Goal: Communication & Community: Ask a question

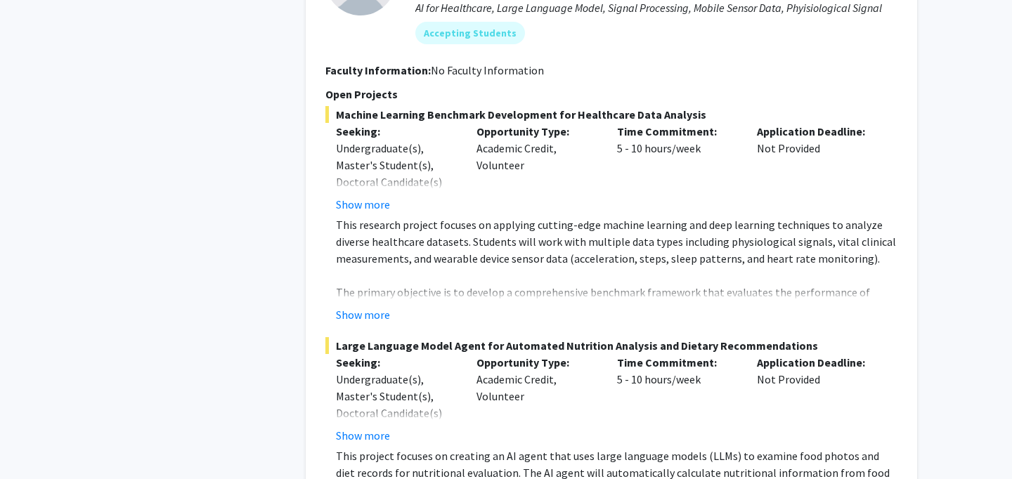
scroll to position [1189, 0]
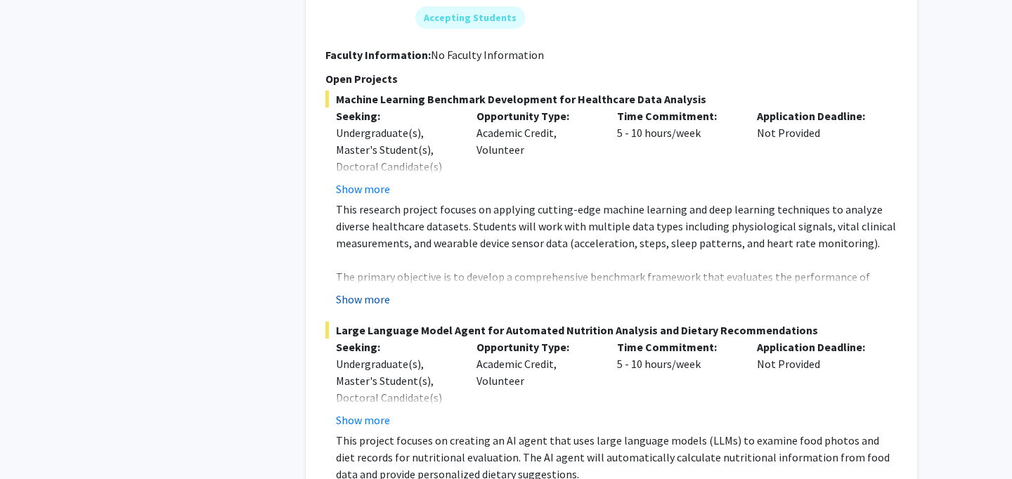
click at [377, 301] on button "Show more" at bounding box center [363, 299] width 54 height 17
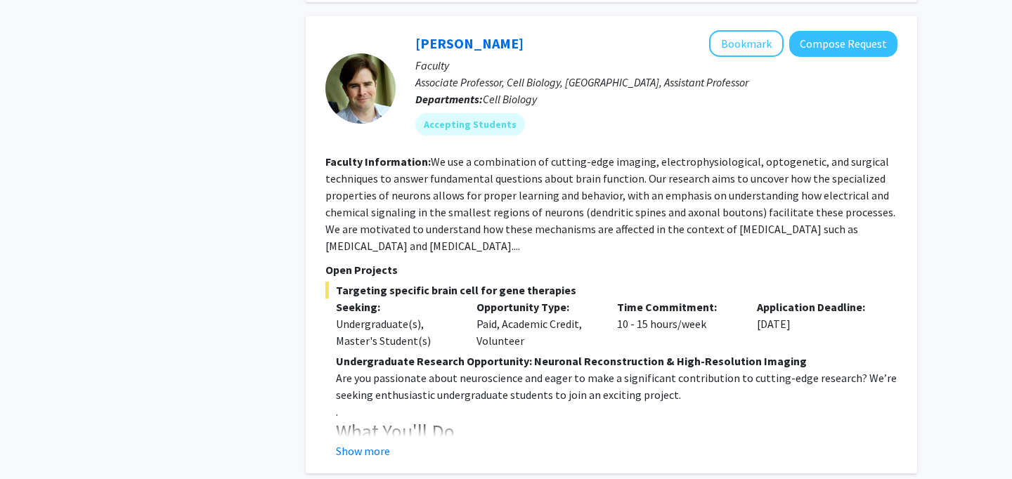
scroll to position [2847, 0]
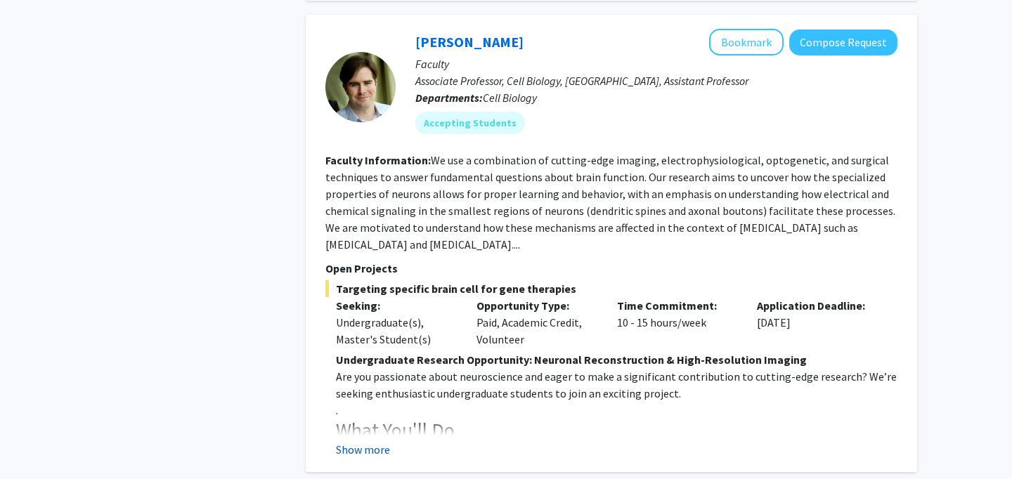
click at [375, 441] on button "Show more" at bounding box center [363, 449] width 54 height 17
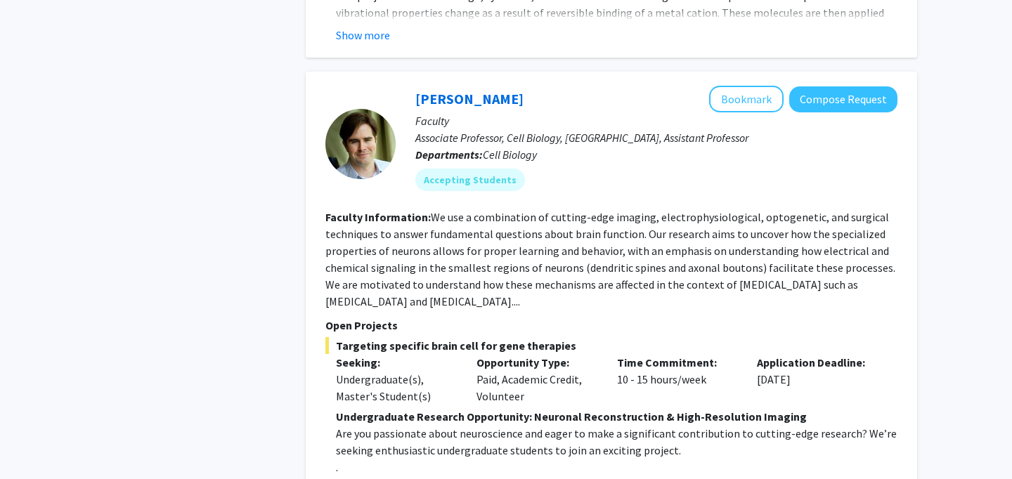
scroll to position [2787, 0]
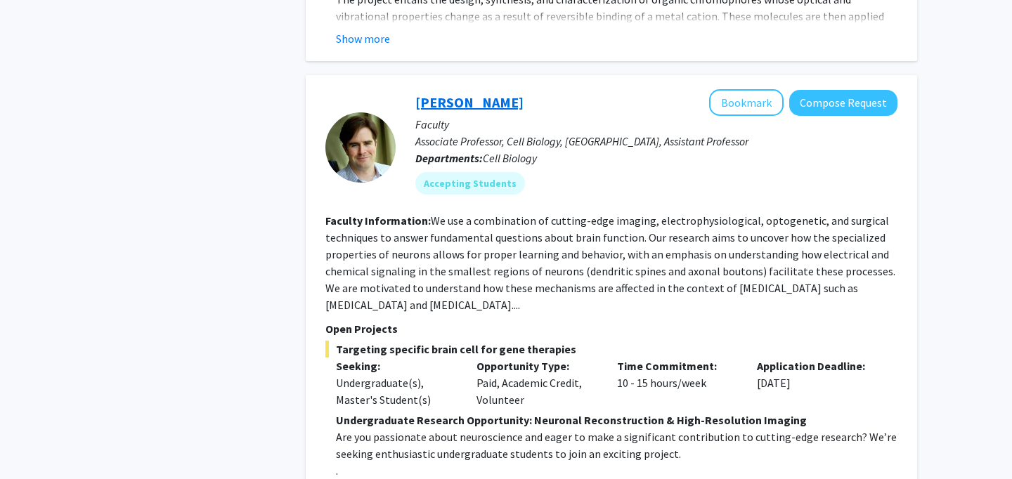
click at [432, 93] on link "[PERSON_NAME]" at bounding box center [469, 102] width 108 height 18
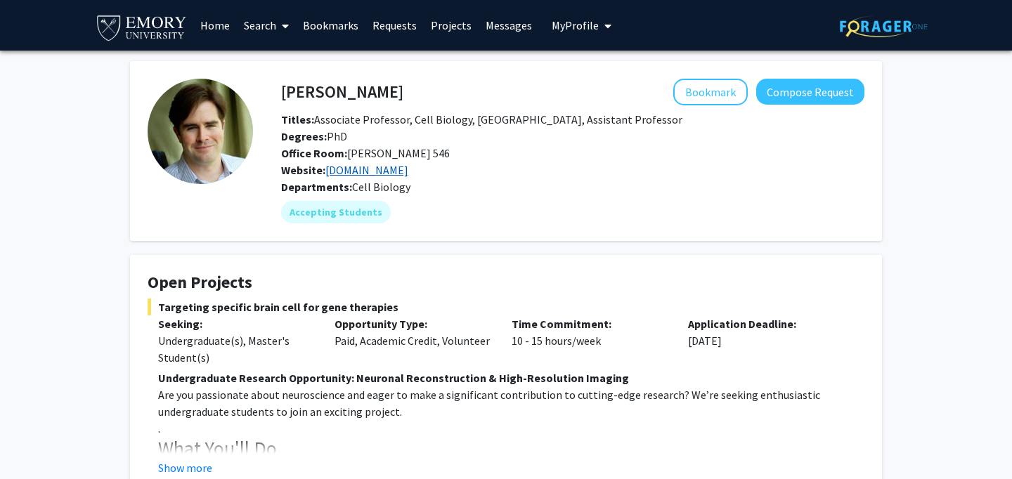
click at [346, 173] on link "[DOMAIN_NAME]" at bounding box center [366, 170] width 83 height 14
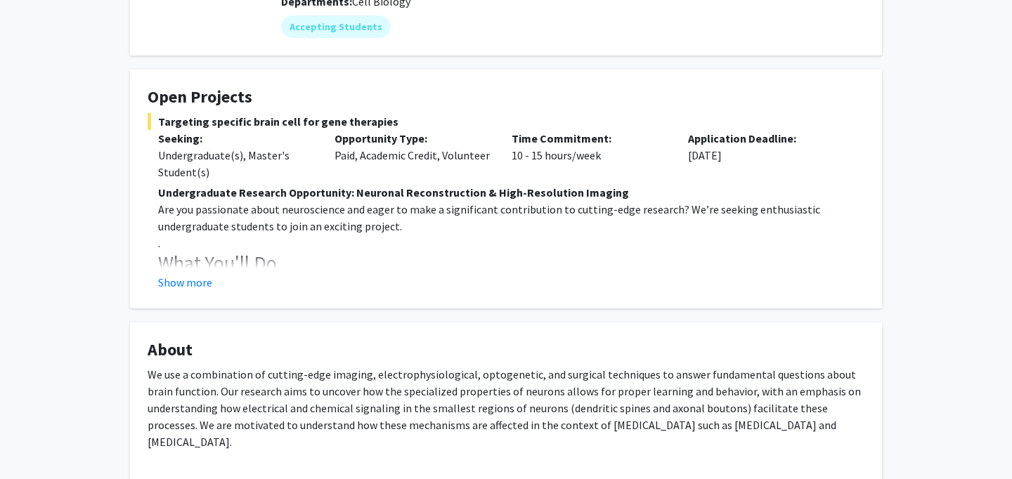
scroll to position [207, 0]
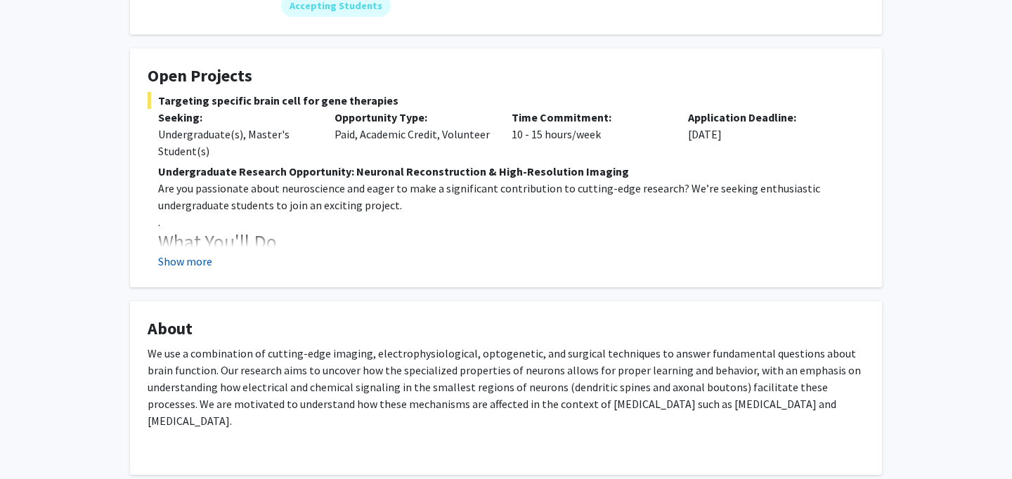
click at [195, 261] on button "Show more" at bounding box center [185, 261] width 54 height 17
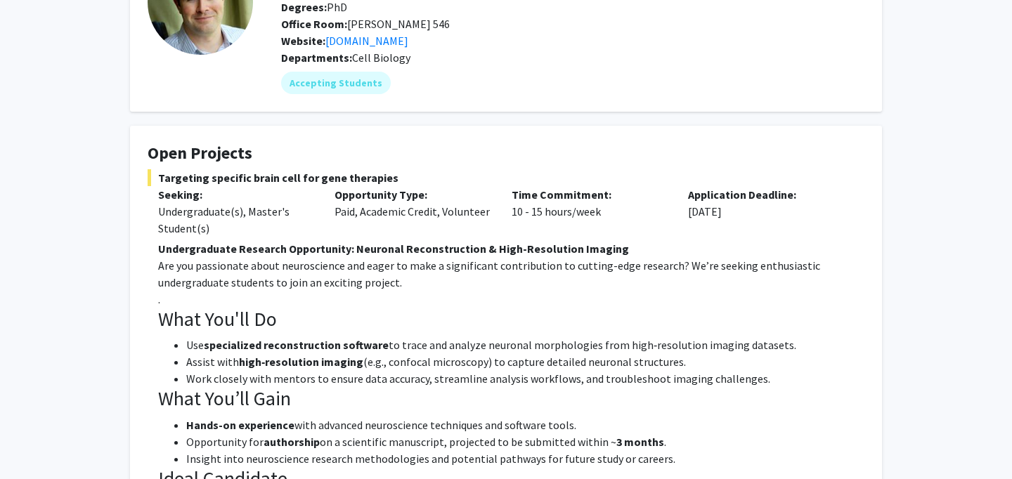
scroll to position [115, 0]
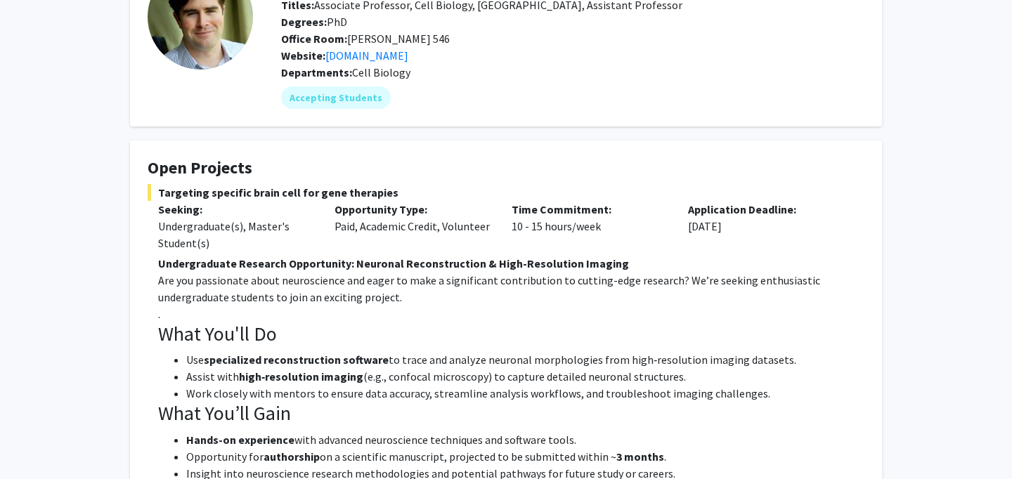
click at [242, 274] on p "Are you passionate about neuroscience and eager to make a significant contribut…" at bounding box center [511, 289] width 706 height 34
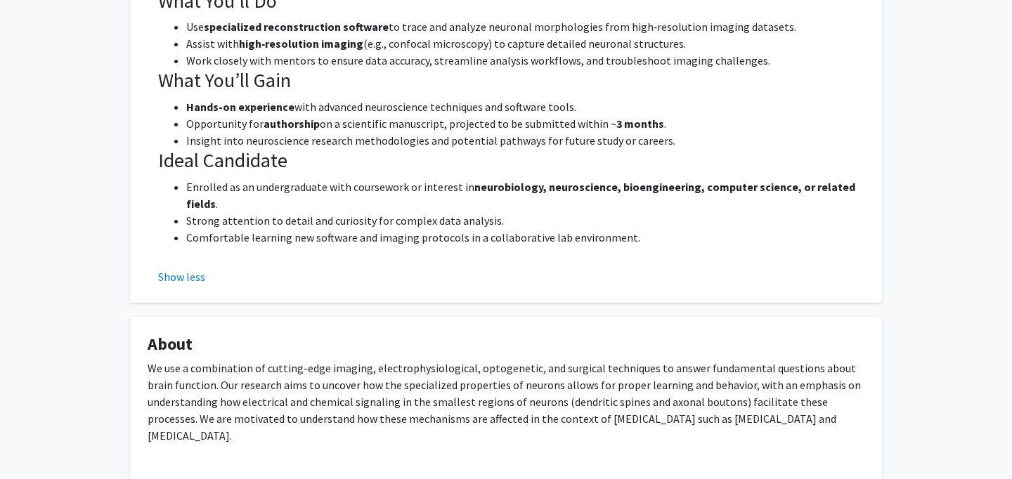
scroll to position [452, 0]
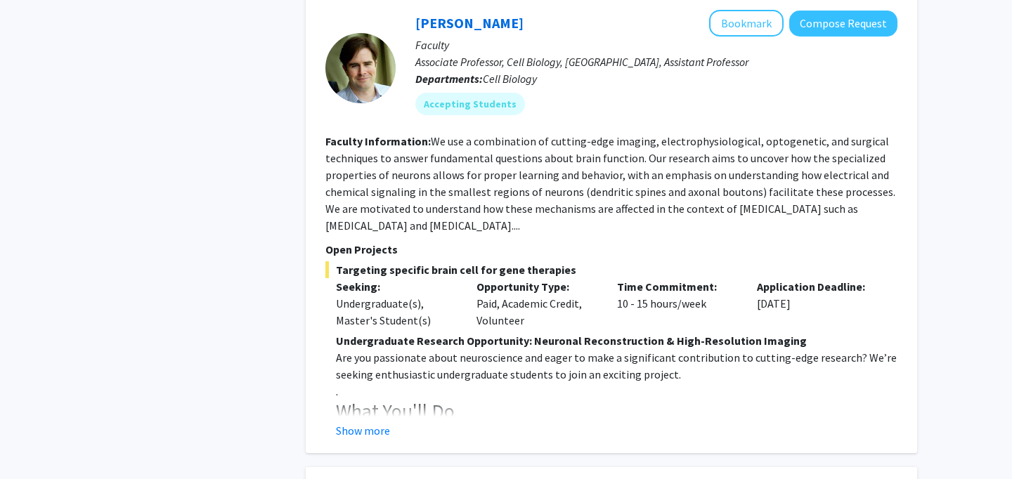
scroll to position [2582, 0]
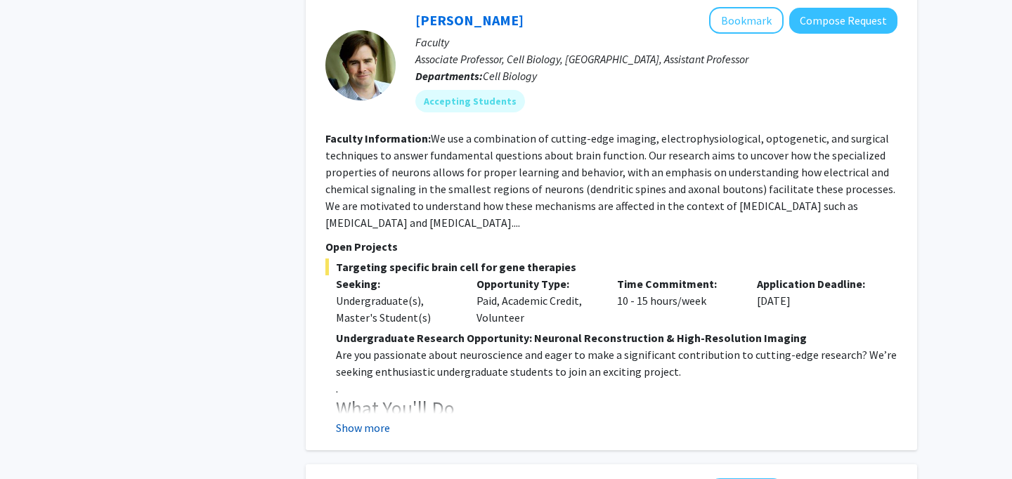
click at [373, 420] on button "Show more" at bounding box center [363, 428] width 54 height 17
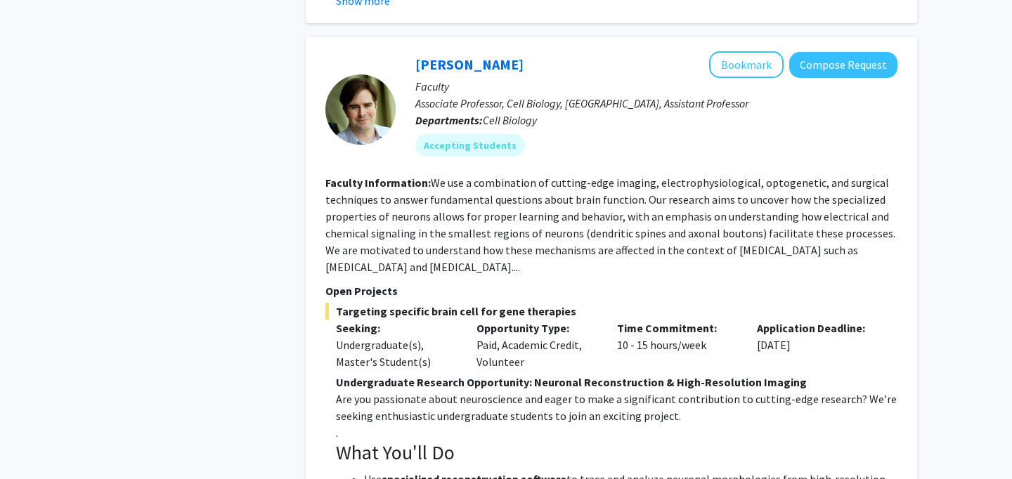
scroll to position [2509, 0]
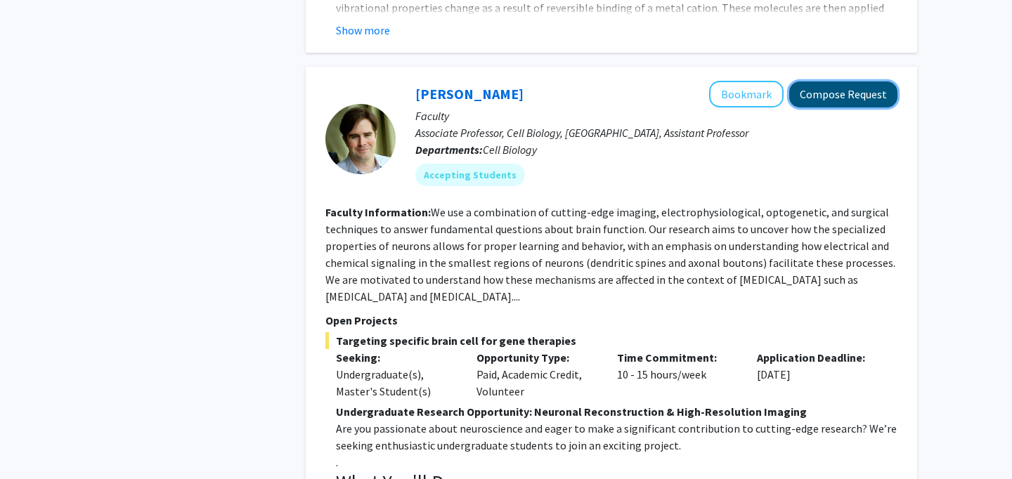
click at [820, 82] on button "Compose Request" at bounding box center [843, 95] width 108 height 26
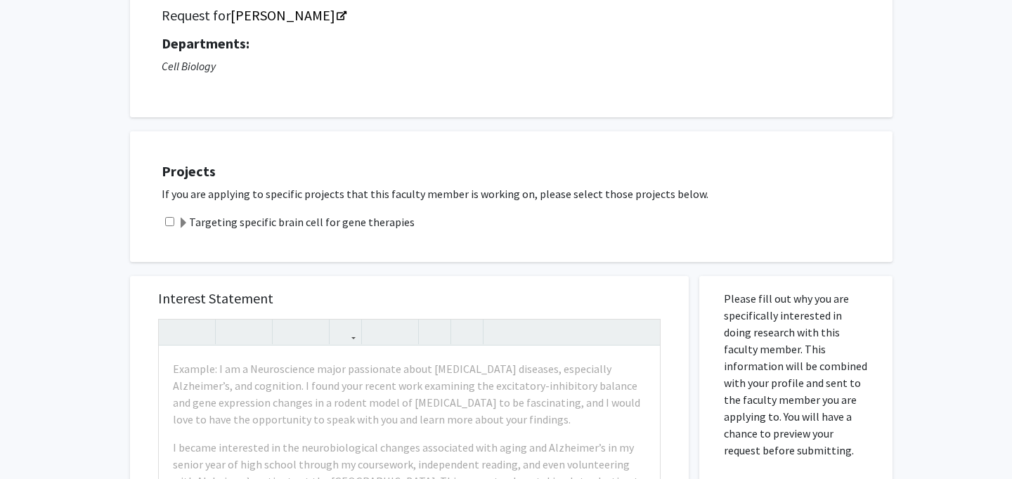
scroll to position [119, 0]
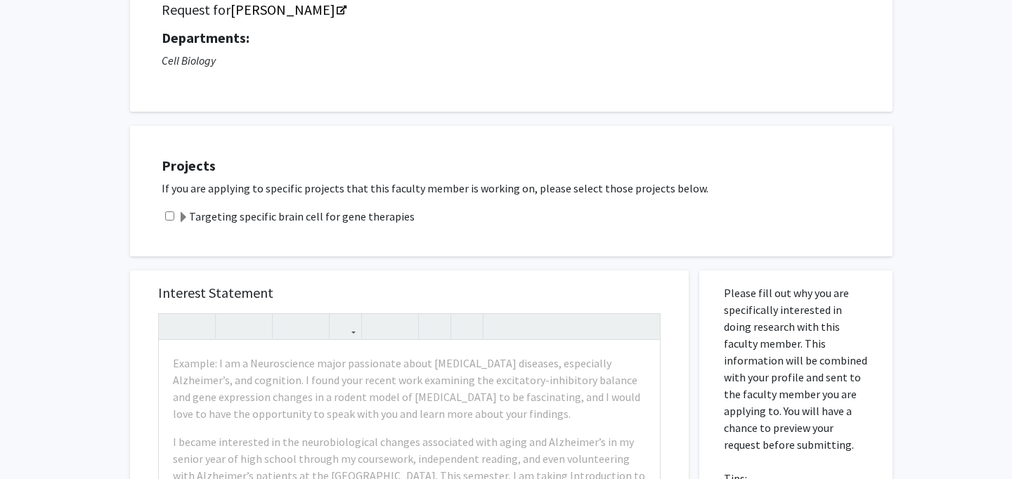
click at [356, 214] on label "Targeting specific brain cell for gene therapies" at bounding box center [296, 216] width 237 height 17
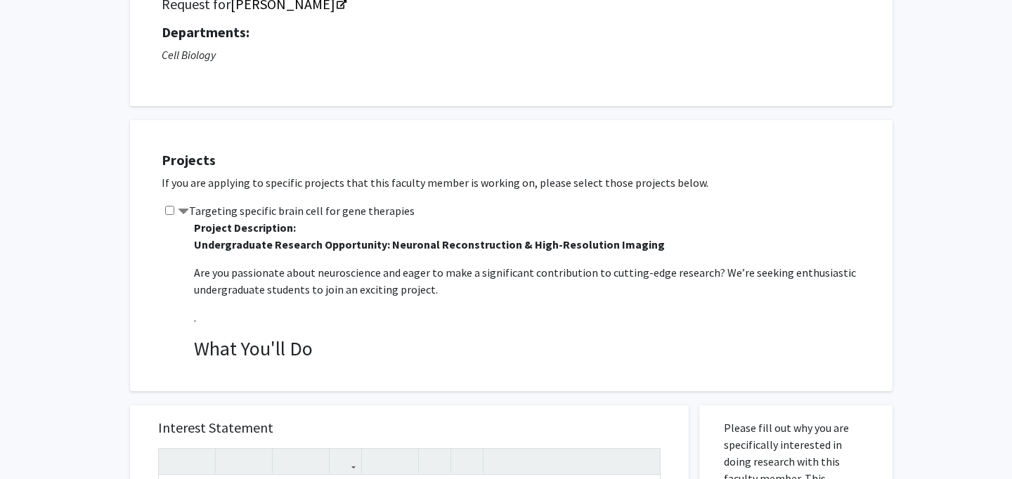
scroll to position [126, 0]
click at [167, 206] on input "checkbox" at bounding box center [169, 208] width 9 height 9
checkbox input "true"
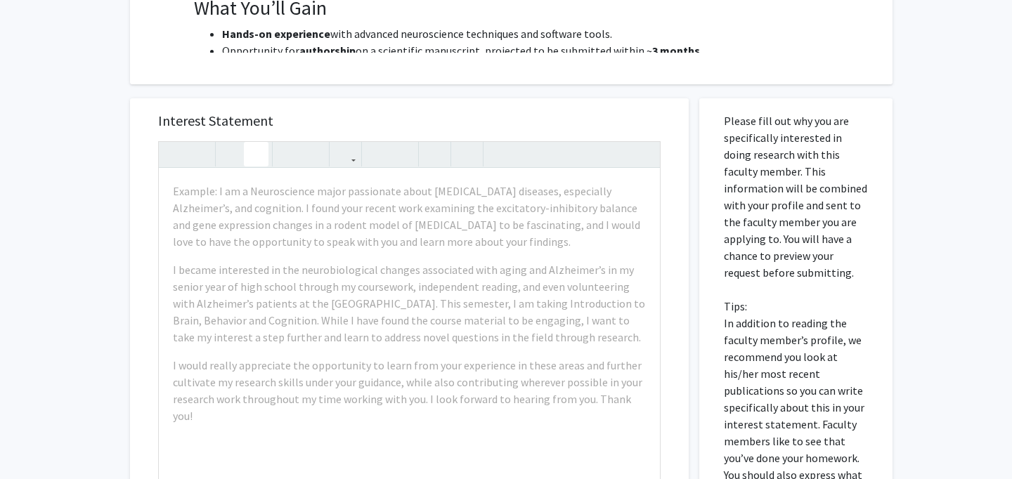
scroll to position [432, 0]
click at [263, 259] on div "Example: I am a Neuroscience major passionate about [MEDICAL_DATA] diseases, es…" at bounding box center [409, 329] width 501 height 322
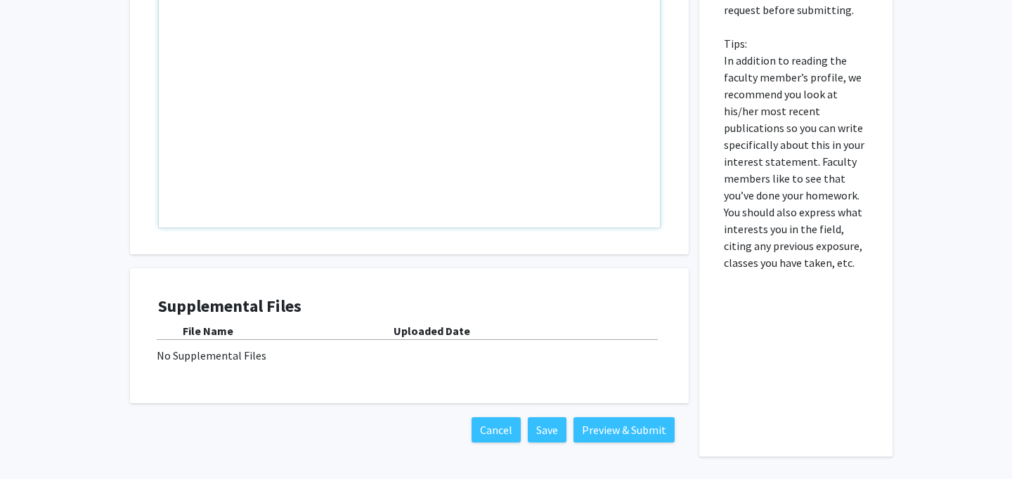
scroll to position [746, 0]
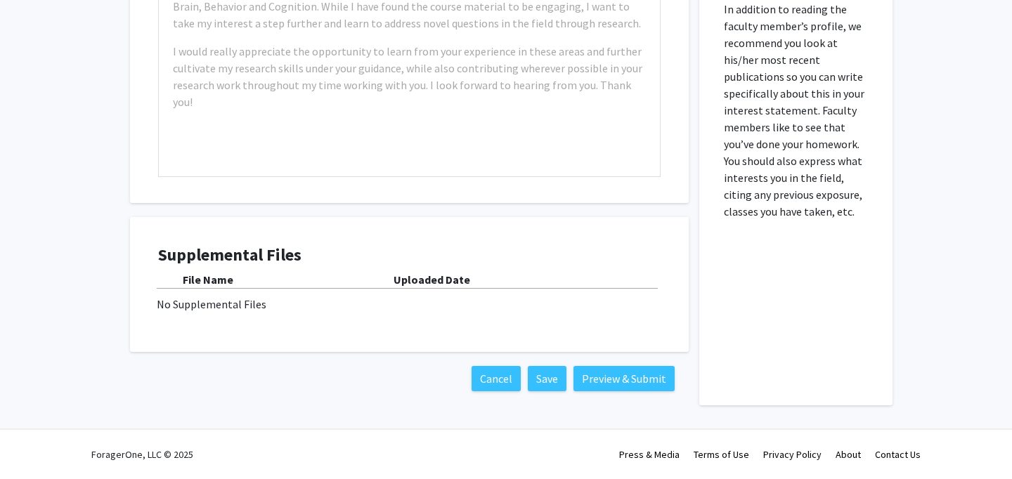
click at [232, 304] on div "No Supplemental Files" at bounding box center [409, 304] width 505 height 17
click at [278, 304] on div "No Supplemental Files" at bounding box center [409, 304] width 505 height 17
click at [247, 263] on h4 "Supplemental Files" at bounding box center [409, 255] width 502 height 20
click at [398, 303] on div "No Supplemental Files" at bounding box center [409, 304] width 505 height 17
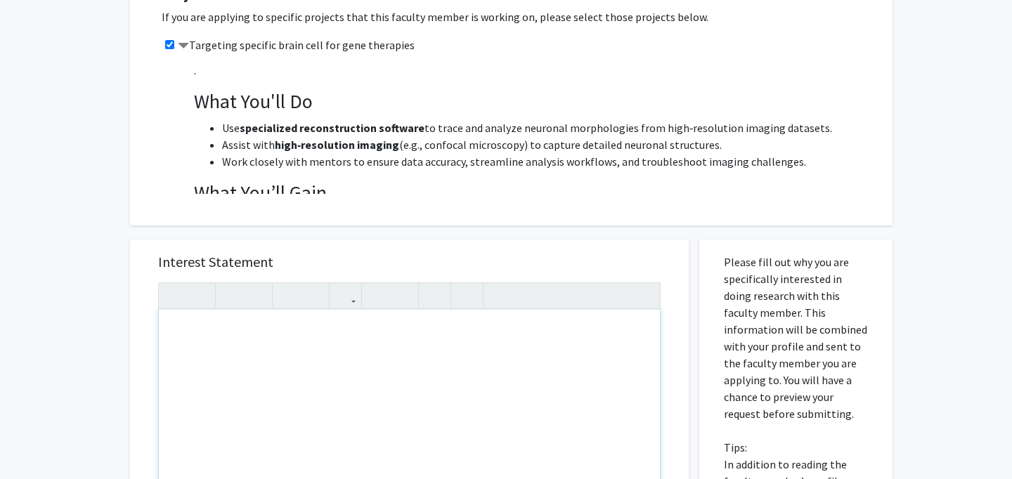
scroll to position [163, 0]
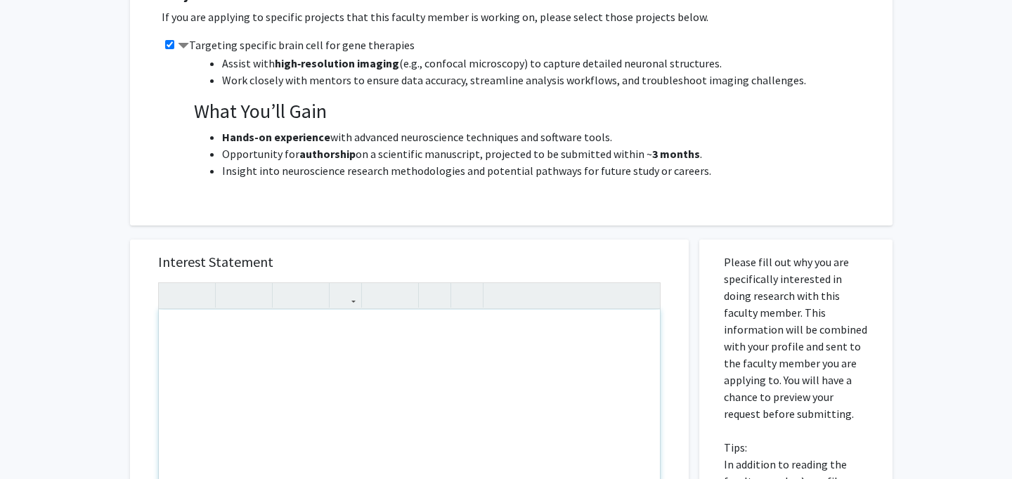
click at [483, 342] on div "Note to users with screen readers: Please press Alt+0 or Option+0 to deactivate…" at bounding box center [409, 471] width 501 height 322
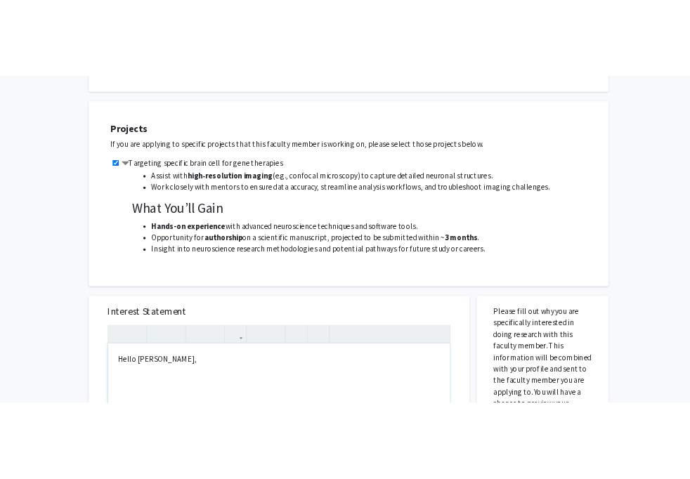
scroll to position [219, 0]
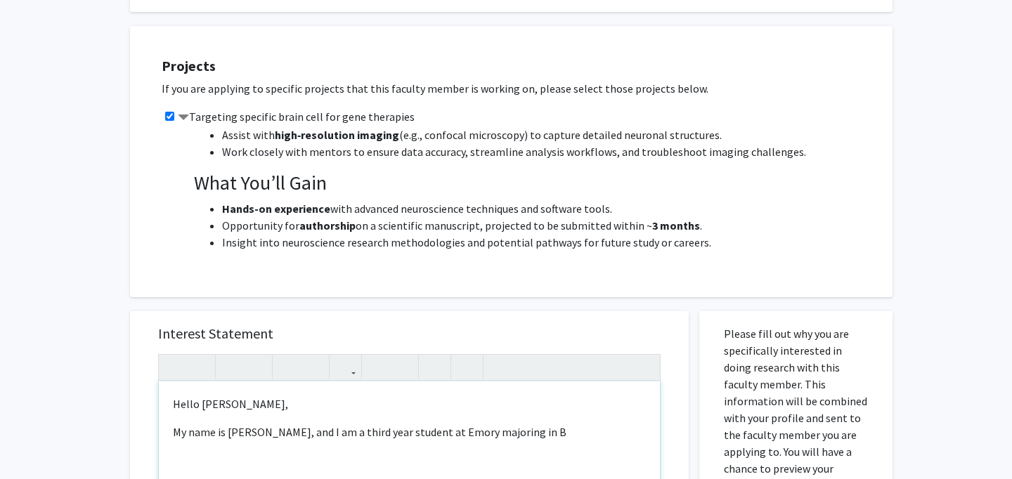
click at [469, 436] on p "My name is [PERSON_NAME], and I am a third year student at Emory majoring in B" at bounding box center [409, 432] width 473 height 17
click at [578, 428] on p "My name is [PERSON_NAME], and I am a third year student at Emory double majorin…" at bounding box center [409, 432] width 473 height 17
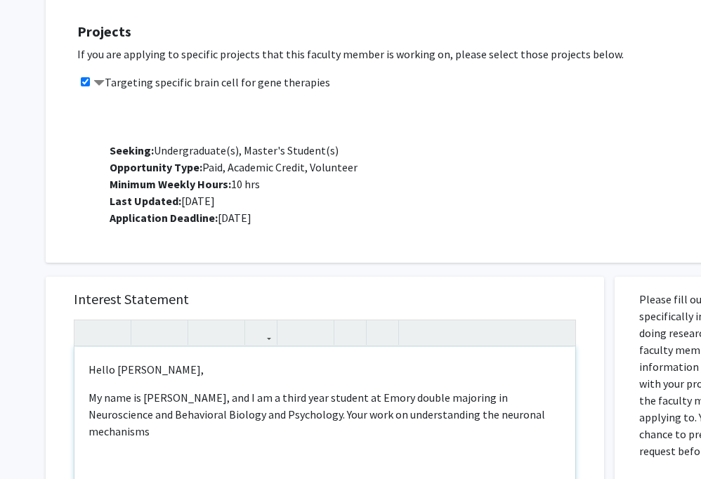
scroll to position [408, 0]
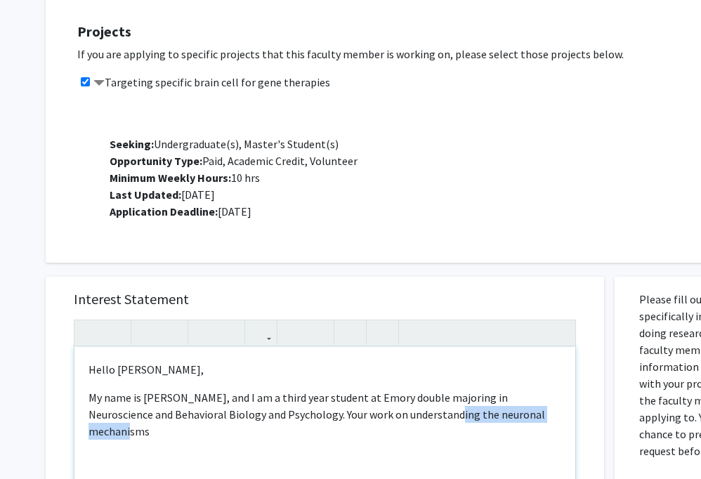
drag, startPoint x: 533, startPoint y: 411, endPoint x: 392, endPoint y: 413, distance: 141.3
click at [392, 413] on p "My name is [PERSON_NAME], and I am a third year student at Emory double majorin…" at bounding box center [325, 414] width 473 height 51
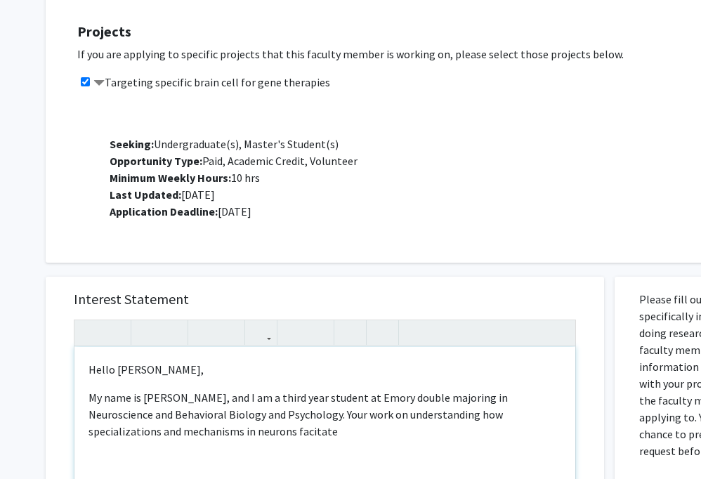
click at [228, 431] on p "My name is [PERSON_NAME], and I am a third year student at Emory double majorin…" at bounding box center [325, 414] width 473 height 51
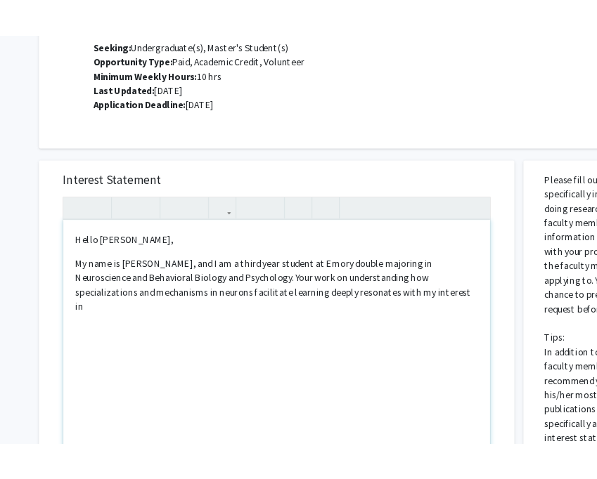
scroll to position [386, 0]
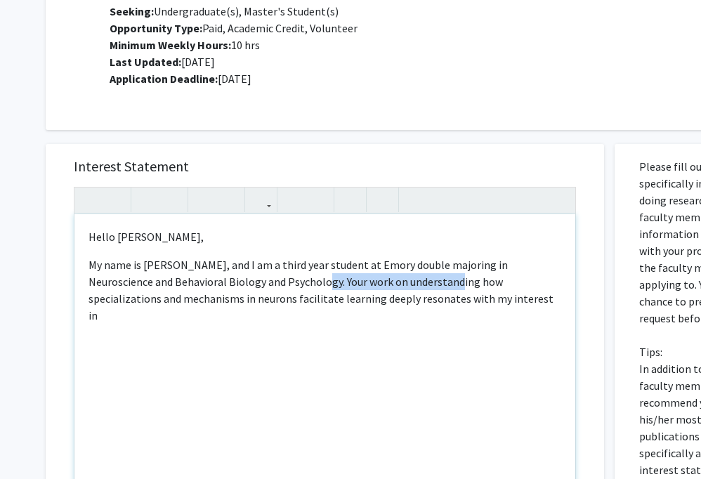
drag, startPoint x: 391, startPoint y: 285, endPoint x: 258, endPoint y: 283, distance: 133.5
click at [258, 283] on p "My name is [PERSON_NAME], and I am a third year student at Emory double majorin…" at bounding box center [325, 289] width 473 height 67
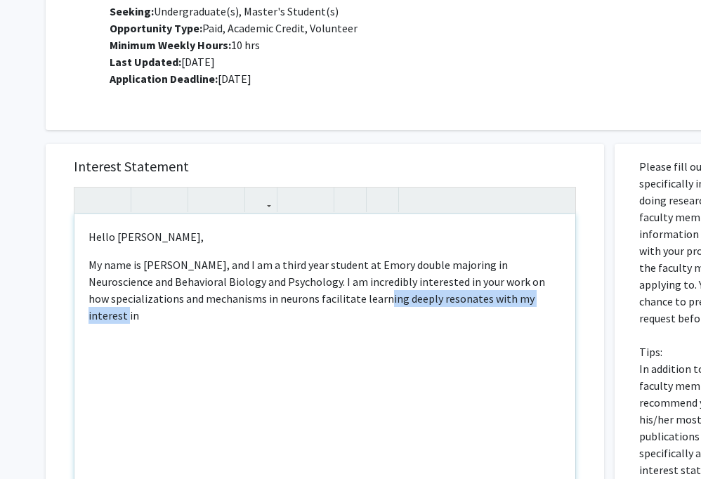
drag, startPoint x: 308, startPoint y: 300, endPoint x: 488, endPoint y: 306, distance: 180.7
click at [488, 306] on p "My name is [PERSON_NAME], and I am a third year student at Emory double majorin…" at bounding box center [325, 289] width 473 height 67
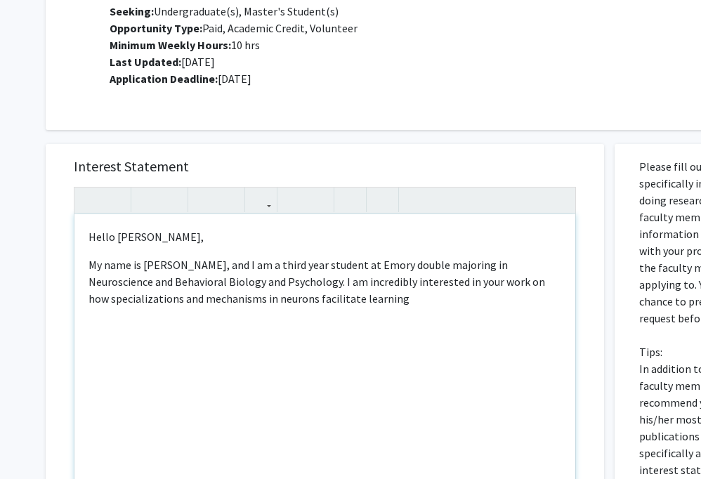
click at [438, 282] on p "My name is [PERSON_NAME], and I am a third year student at Emory double majorin…" at bounding box center [325, 281] width 473 height 51
click at [534, 287] on p "My name is [PERSON_NAME], and I am a third year student at Emory double majorin…" at bounding box center [325, 281] width 473 height 51
click at [488, 304] on p "My name is [PERSON_NAME], and I am a third year student at Emory double majorin…" at bounding box center [325, 281] width 473 height 51
click at [256, 285] on p "My name is [PERSON_NAME], and I am a third year student at Emory double majorin…" at bounding box center [325, 281] width 473 height 51
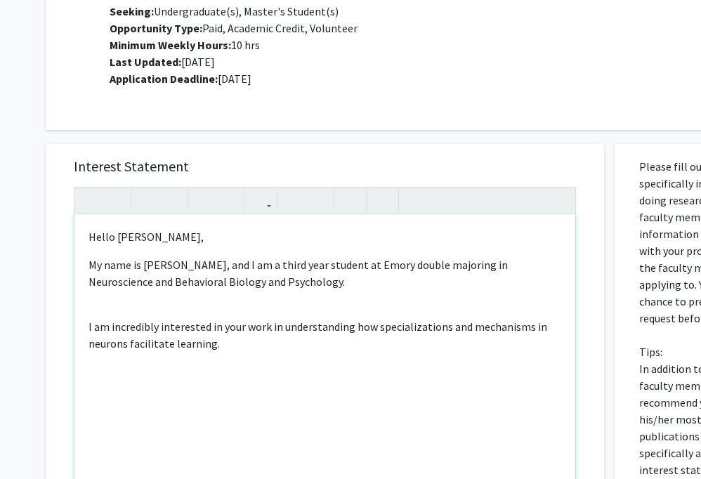
click at [294, 282] on p "My name is [PERSON_NAME], and I am a third year student at Emory double majorin…" at bounding box center [325, 273] width 473 height 34
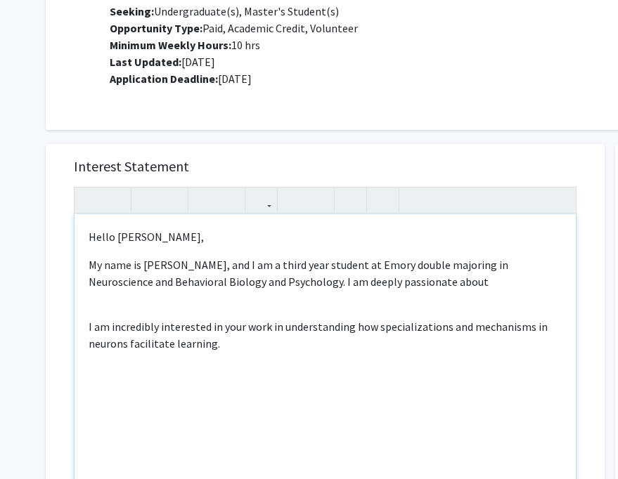
click at [408, 283] on p "My name is [PERSON_NAME], and I am a third year student at Emory double majorin…" at bounding box center [325, 273] width 473 height 34
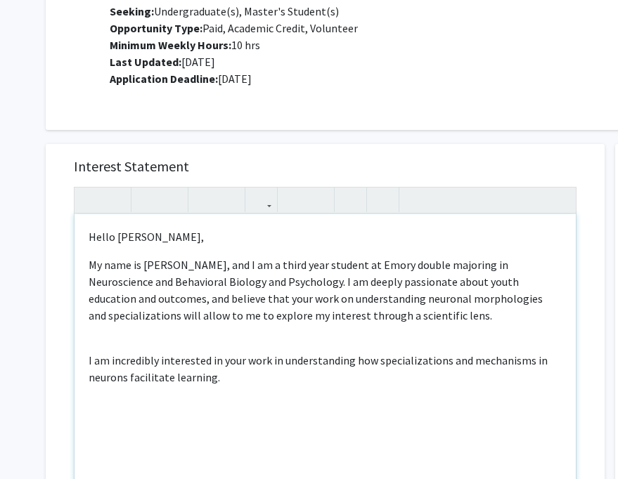
click at [488, 366] on p "I am incredibly interested in your work in understanding how specializations an…" at bounding box center [325, 369] width 473 height 34
click at [546, 287] on p "My name is [PERSON_NAME], and I am a third year student at Emory double majorin…" at bounding box center [325, 289] width 473 height 67
click at [203, 357] on p "I am incredibly interested in your work in understanding how specializations an…" at bounding box center [325, 369] width 473 height 34
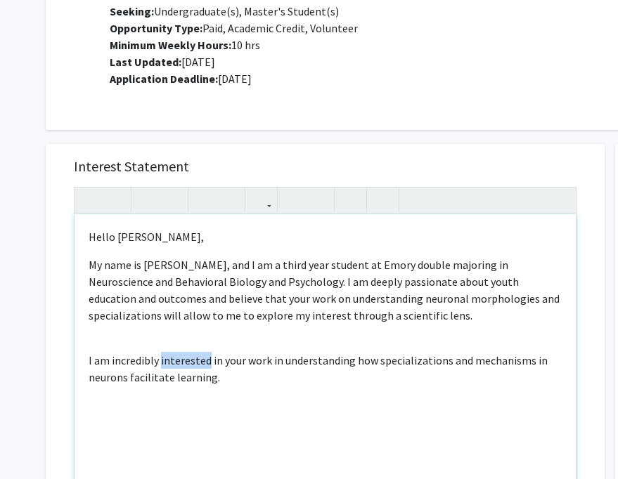
click at [203, 357] on p "I am incredibly interested in your work in understanding how specializations an…" at bounding box center [325, 369] width 473 height 34
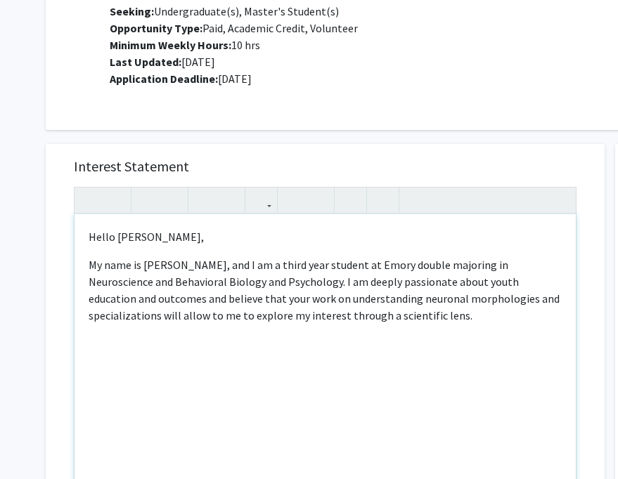
click at [351, 318] on p "My name is [PERSON_NAME], and I am a third year student at Emory double majorin…" at bounding box center [325, 289] width 473 height 67
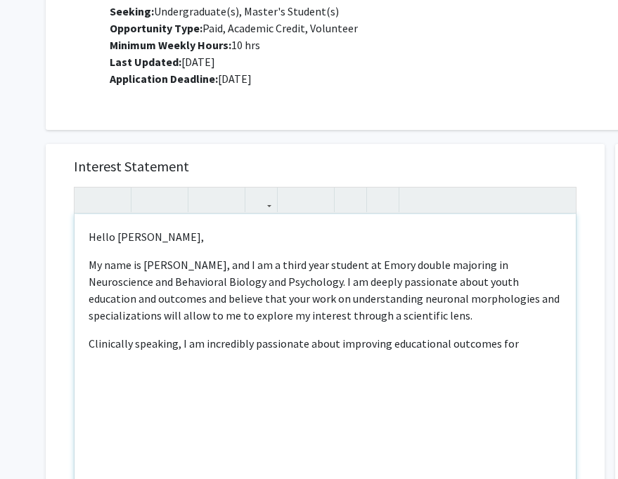
click at [437, 344] on p "Clinically speaking, I am incredibly passionate about improving educational out…" at bounding box center [325, 343] width 473 height 17
click at [450, 282] on p "My name is [PERSON_NAME], and I am a third year student at Emory double majorin…" at bounding box center [325, 289] width 473 height 67
drag, startPoint x: 427, startPoint y: 283, endPoint x: 547, endPoint y: 283, distance: 119.5
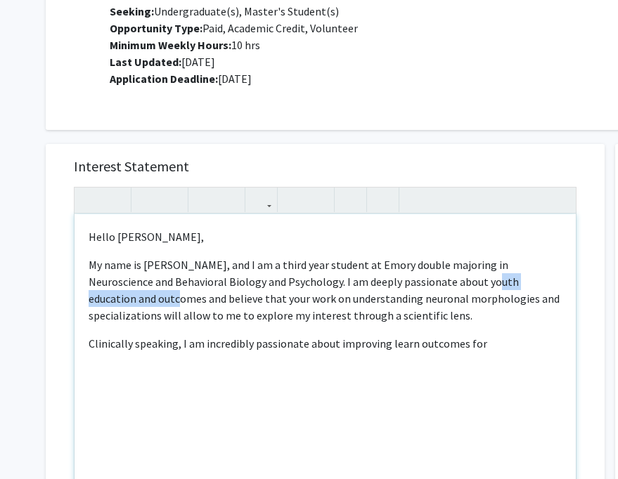
click at [547, 283] on p "My name is [PERSON_NAME], and I am a third year student at Emory double majorin…" at bounding box center [325, 289] width 473 height 67
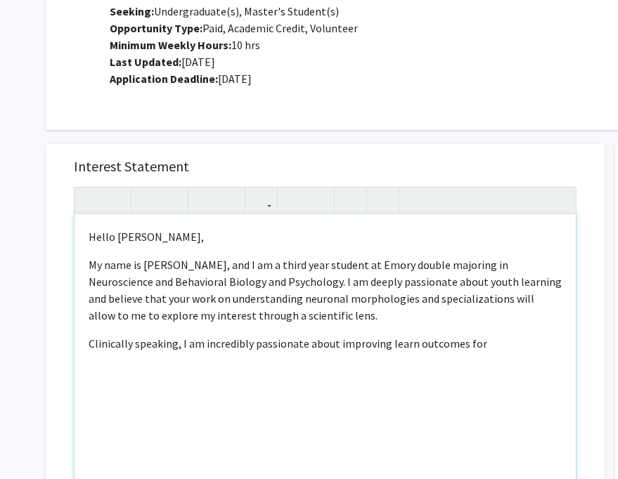
click at [543, 323] on p "My name is [PERSON_NAME], and I am a third year student at Emory double majorin…" at bounding box center [325, 289] width 473 height 67
click at [435, 348] on p "Clinically speaking, I am incredibly passionate about improving learn outcomes …" at bounding box center [325, 343] width 473 height 17
click at [402, 344] on p "Clinically speaking, I am incredibly passionate about improving learn outcomes …" at bounding box center [325, 343] width 473 height 17
click at [493, 347] on p "Clinically speaking, I am incredibly passionate about improving education outco…" at bounding box center [325, 343] width 473 height 17
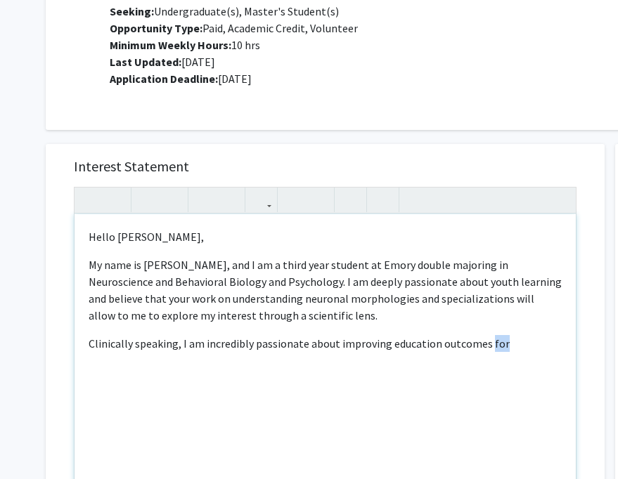
click at [493, 347] on p "Clinically speaking, I am incredibly passionate about improving education outco…" at bounding box center [325, 343] width 473 height 17
click at [500, 347] on p "Clinically speaking, I am incredibly passionate about improving education outco…" at bounding box center [325, 343] width 473 height 17
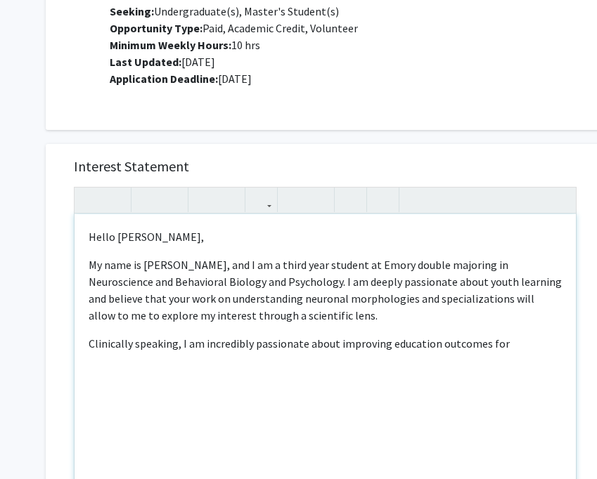
click at [431, 344] on p "Clinically speaking, I am incredibly passionate about improving education outco…" at bounding box center [325, 343] width 473 height 17
click at [488, 349] on p "Clinically speaking, I am incredibly passionate about improving educational out…" at bounding box center [325, 343] width 473 height 17
click at [509, 349] on p "Clinically speaking, I am incredibly passionate about improving educational out…" at bounding box center [325, 343] width 473 height 17
click at [448, 283] on p "My name is [PERSON_NAME], and I am a third year student at Emory double majorin…" at bounding box center [325, 289] width 473 height 67
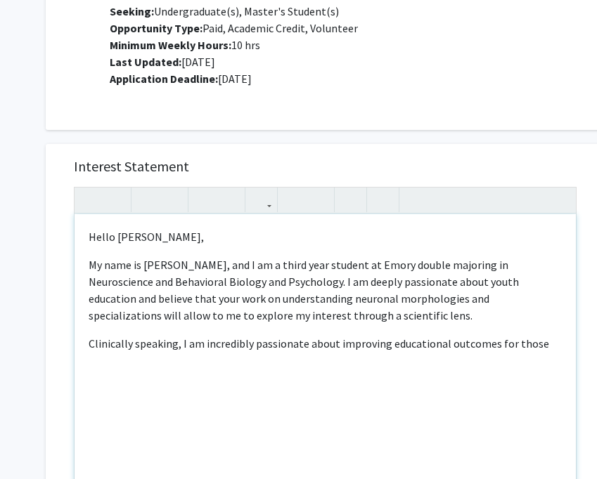
click at [190, 318] on p "My name is [PERSON_NAME], and I am a third year student at Emory double majorin…" at bounding box center [325, 289] width 473 height 67
click at [253, 342] on p "Clinically speaking, I am incredibly passionate about improving educational out…" at bounding box center [325, 343] width 473 height 17
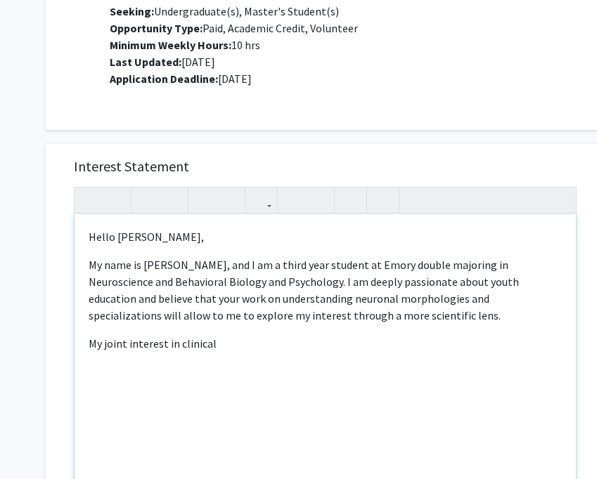
type textarea "<p>Hello [PERSON_NAME],</p><p>My name is [PERSON_NAME], and I am a third year s…"
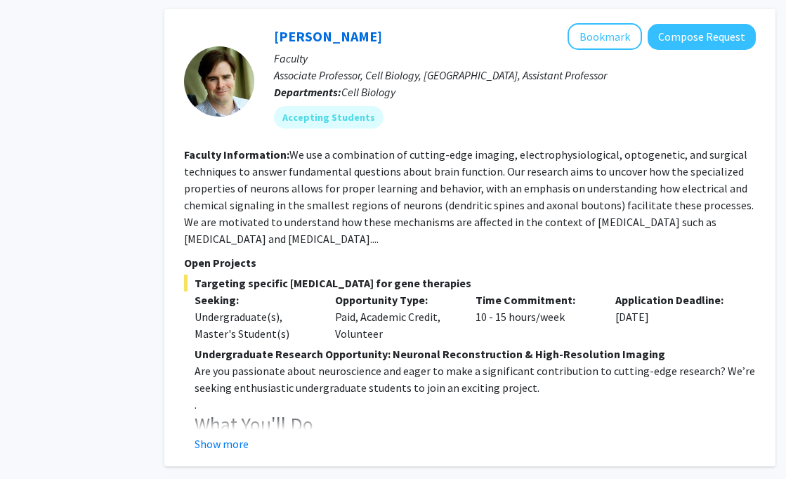
scroll to position [2567, 57]
click at [245, 435] on button "Show more" at bounding box center [222, 443] width 54 height 17
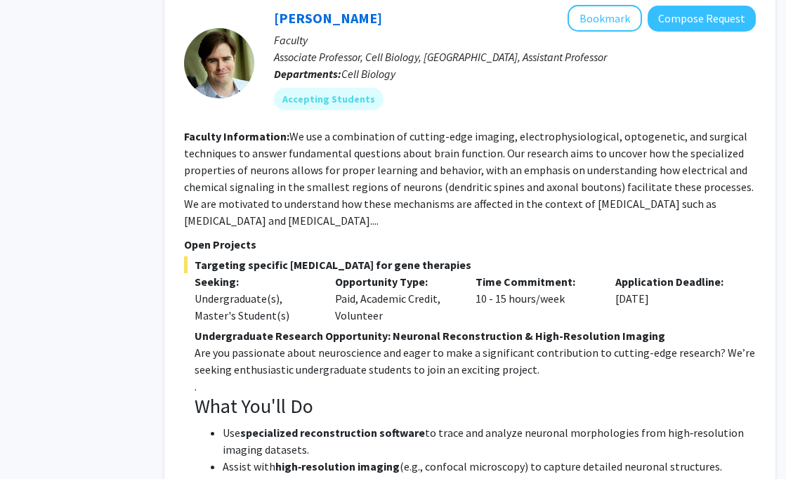
scroll to position [2574, 57]
